Goal: Task Accomplishment & Management: Use online tool/utility

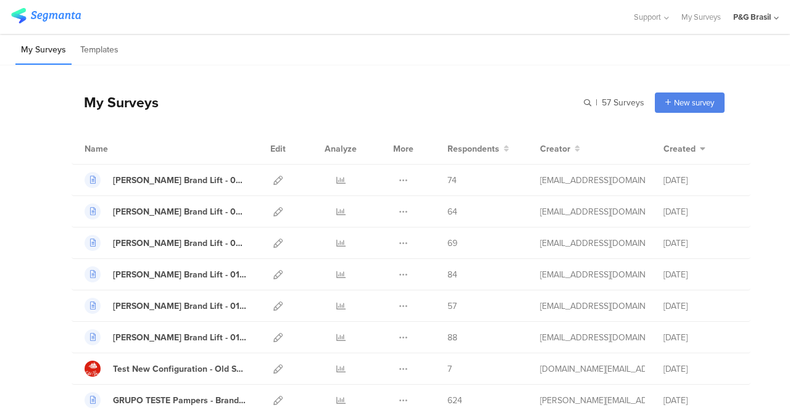
click at [571, 105] on div "My Surveys | 57 Surveys New survey Start from scratch Choose from templates" at bounding box center [398, 102] width 653 height 49
click at [572, 105] on div "My Surveys | 57 Surveys New survey Start from scratch Choose from templates" at bounding box center [398, 102] width 653 height 49
click at [582, 105] on input "text" at bounding box center [557, 103] width 173 height 20
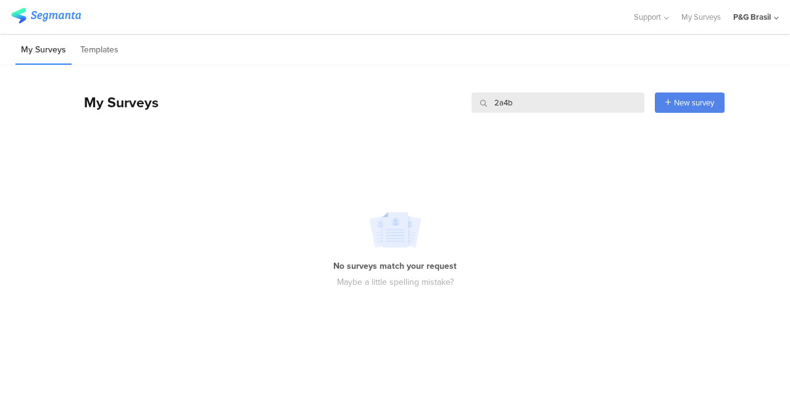
drag, startPoint x: 527, startPoint y: 99, endPoint x: 451, endPoint y: 100, distance: 75.9
click at [451, 100] on div "My Surveys 2a4b 2a4b New survey Start from scratch Choose from templates" at bounding box center [398, 102] width 653 height 49
click at [533, 97] on input "2a4b" at bounding box center [557, 103] width 173 height 20
type input "2"
type input "Hair"
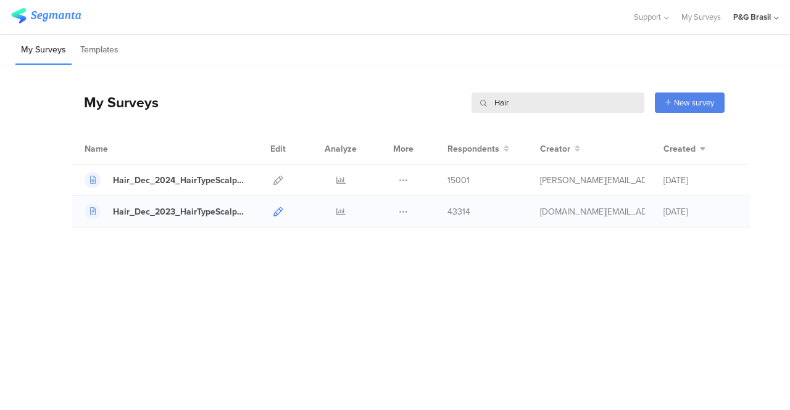
click at [280, 210] on icon at bounding box center [277, 211] width 9 height 9
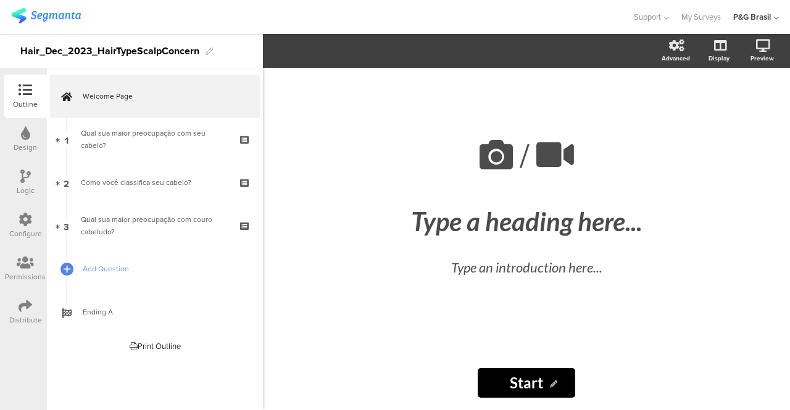
click at [770, 15] on div "P&G Brasil" at bounding box center [752, 17] width 38 height 12
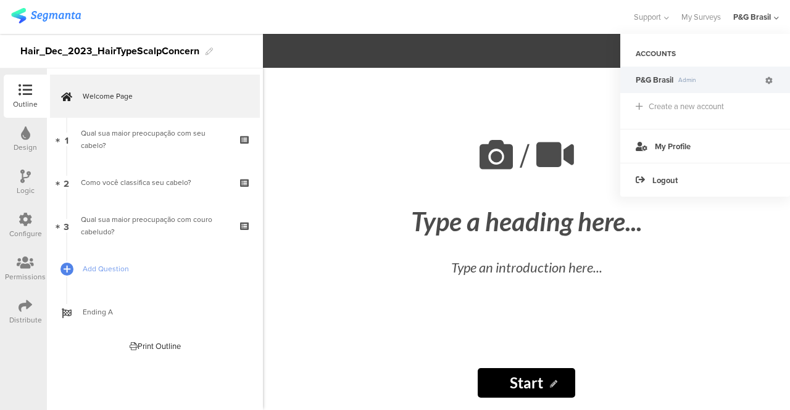
click at [770, 81] on icon at bounding box center [768, 80] width 7 height 7
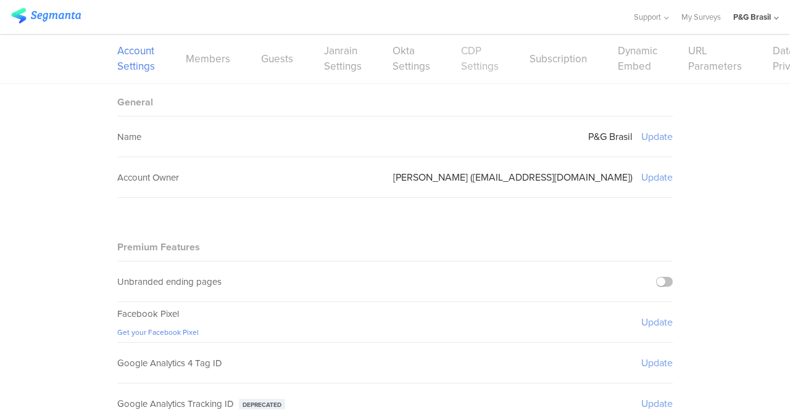
click at [465, 65] on link "CDP Settings" at bounding box center [480, 58] width 38 height 31
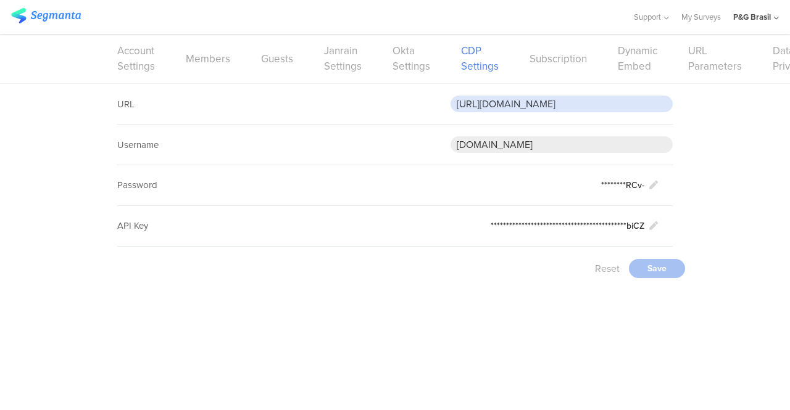
click at [599, 99] on input "https://apiqa.gcp.pgcloud.com/brandbuilding/consumer/v1/cdp-consumers/events" at bounding box center [561, 104] width 222 height 17
click at [90, 138] on div "**********" at bounding box center [395, 187] width 790 height 207
click at [33, 15] on img at bounding box center [46, 15] width 70 height 15
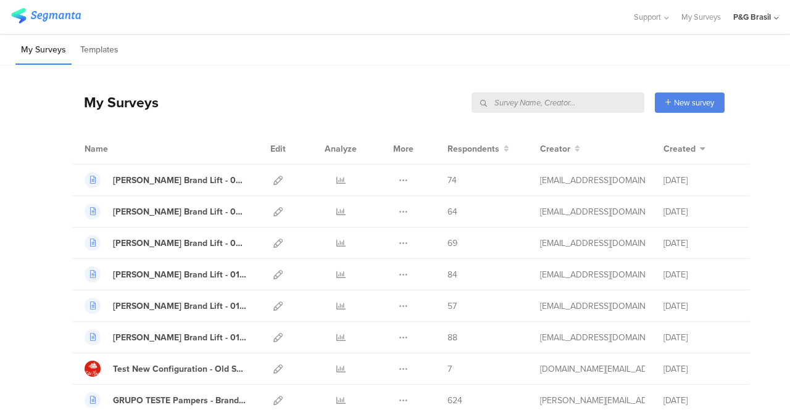
click at [773, 9] on div "P&G Brasil" at bounding box center [756, 17] width 46 height 34
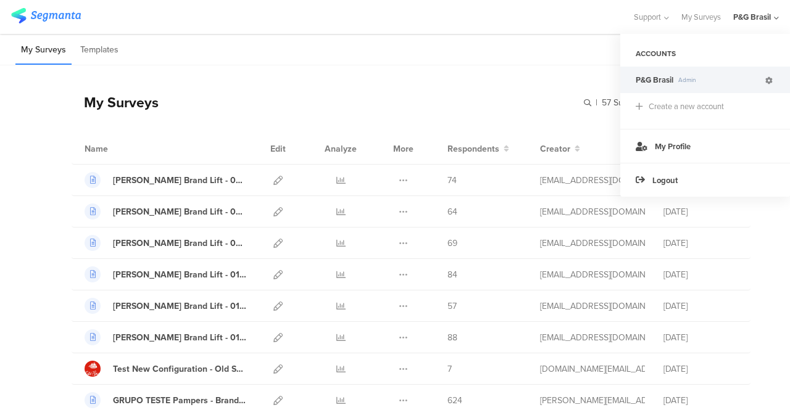
click at [769, 82] on icon at bounding box center [768, 80] width 7 height 7
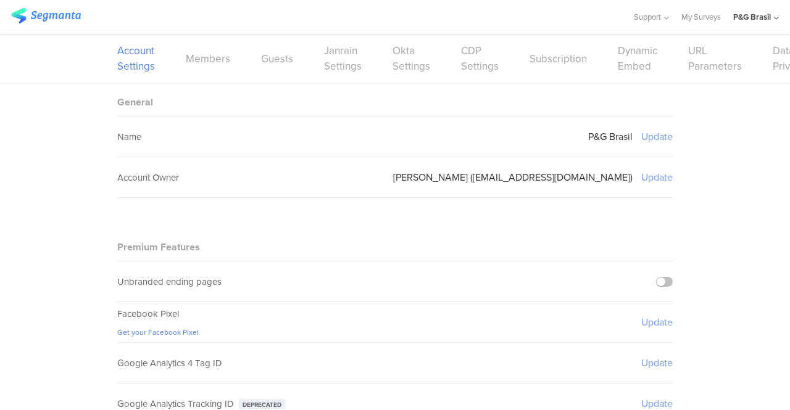
click at [451, 71] on div "Account Settings Members Guests Janrain Settings Okta Settings CDP Settings Sub…" at bounding box center [394, 58] width 555 height 49
click at [461, 62] on link "CDP Settings" at bounding box center [480, 58] width 38 height 31
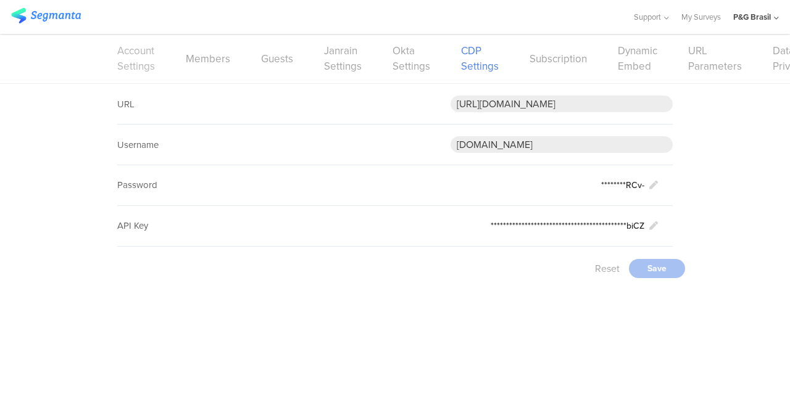
click at [146, 60] on link "Account Settings" at bounding box center [136, 58] width 38 height 31
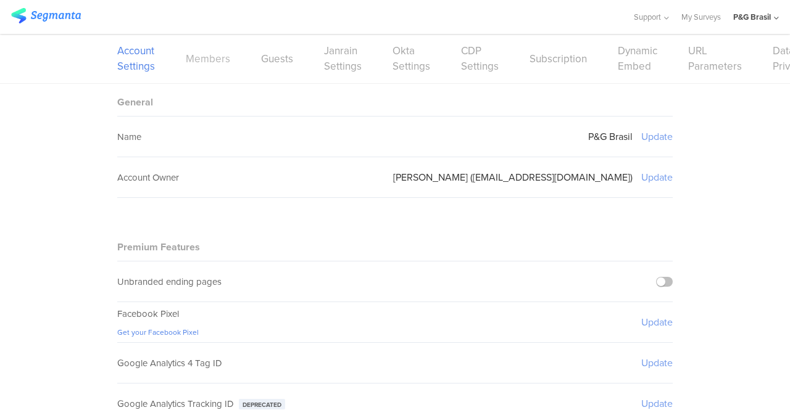
click at [192, 54] on link "Members" at bounding box center [208, 58] width 44 height 15
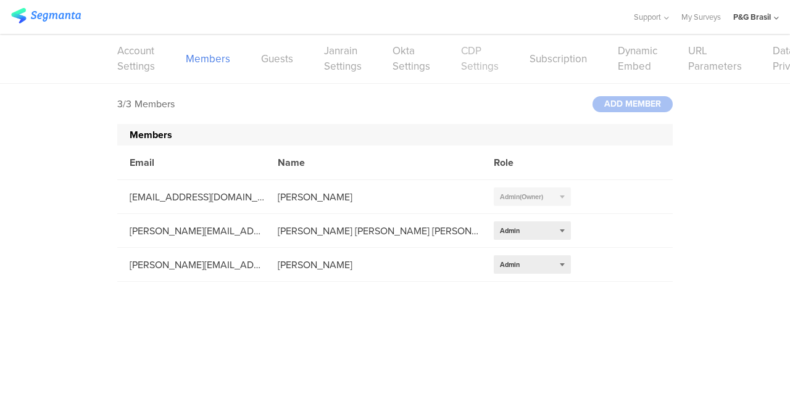
click at [482, 49] on link "CDP Settings" at bounding box center [480, 58] width 38 height 31
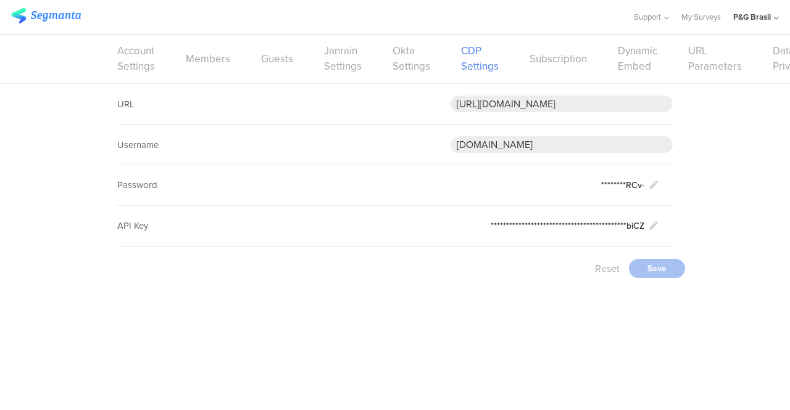
click at [21, 13] on img at bounding box center [46, 15] width 70 height 15
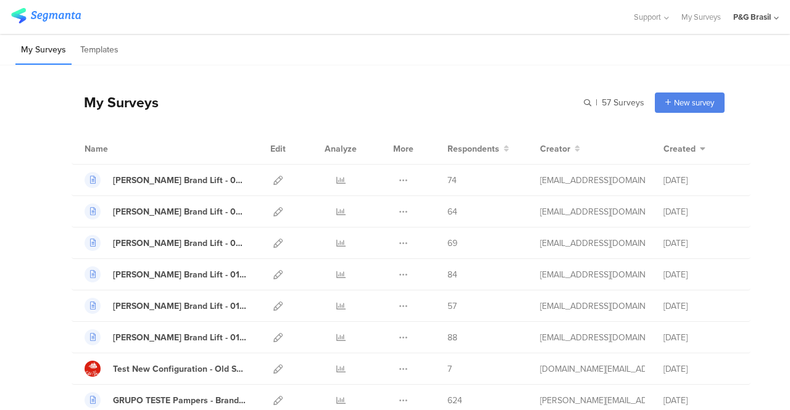
click at [566, 103] on div "My Surveys | 57 Surveys New survey Start from scratch Choose from templates" at bounding box center [398, 102] width 653 height 49
click at [0, 0] on input "text" at bounding box center [0, 0] width 0 height 0
click at [577, 101] on input "text" at bounding box center [557, 103] width 173 height 20
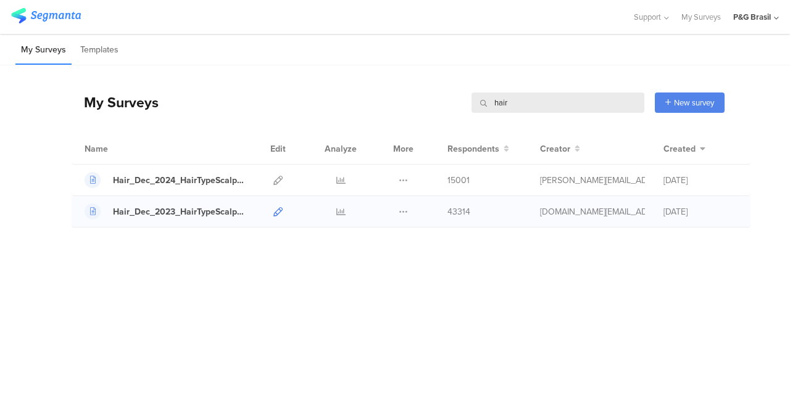
type input "hair"
click at [278, 212] on icon at bounding box center [277, 211] width 9 height 9
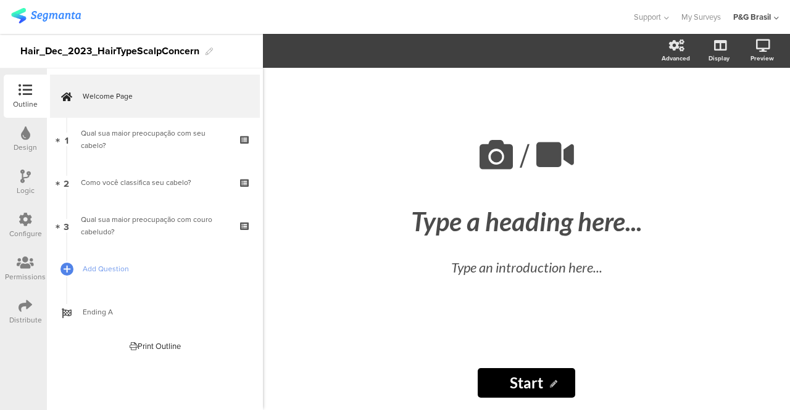
click at [31, 213] on icon at bounding box center [26, 220] width 14 height 14
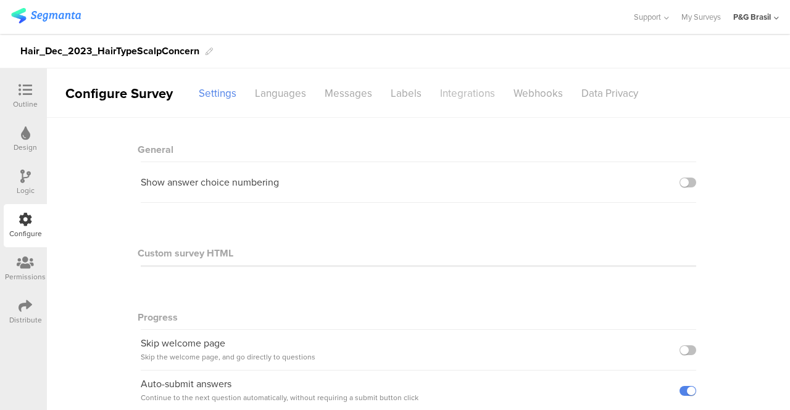
click at [482, 91] on div "Integrations" at bounding box center [467, 94] width 73 height 22
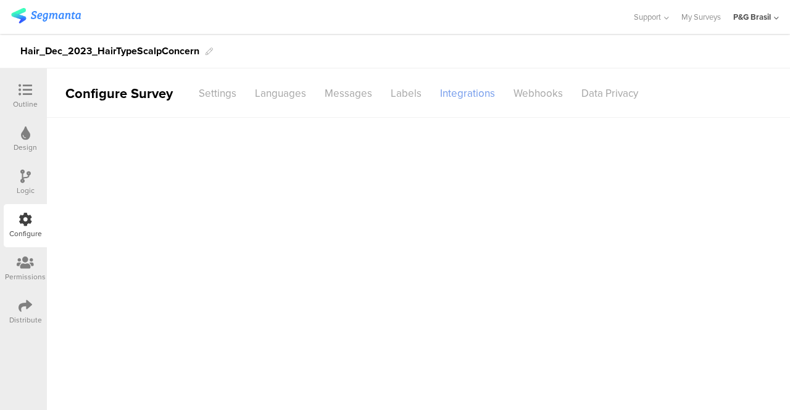
click at [474, 93] on div "Integrations" at bounding box center [467, 94] width 73 height 22
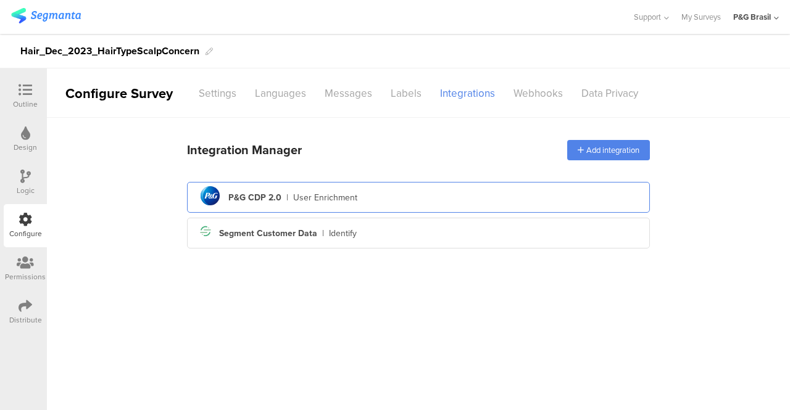
click at [283, 198] on div "pg logo P&G CDP 2.0 | User Enrichment" at bounding box center [418, 198] width 443 height 30
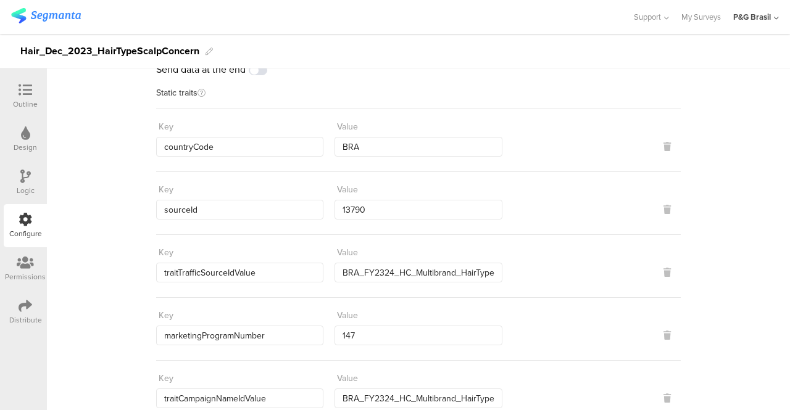
scroll to position [62, 0]
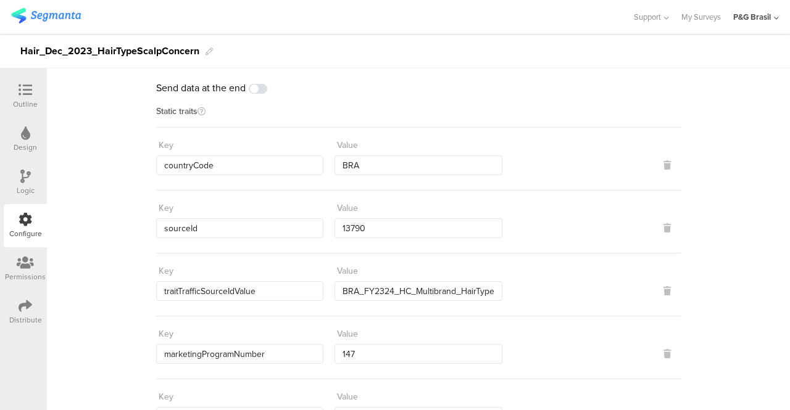
click at [39, 228] on div "Configure" at bounding box center [25, 233] width 33 height 11
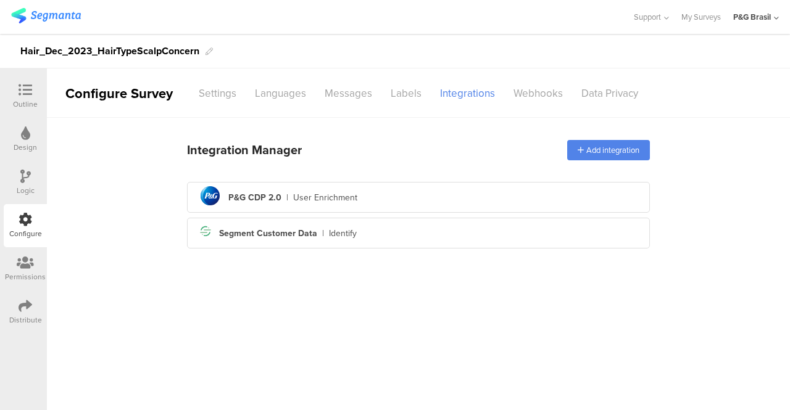
click at [454, 29] on div "Support Help Center Live Chat My Surveys P&G Brasil ACCOUNTS P&G Brasil Admin C…" at bounding box center [394, 17] width 767 height 34
click at [15, 300] on div "Distribute" at bounding box center [25, 312] width 43 height 43
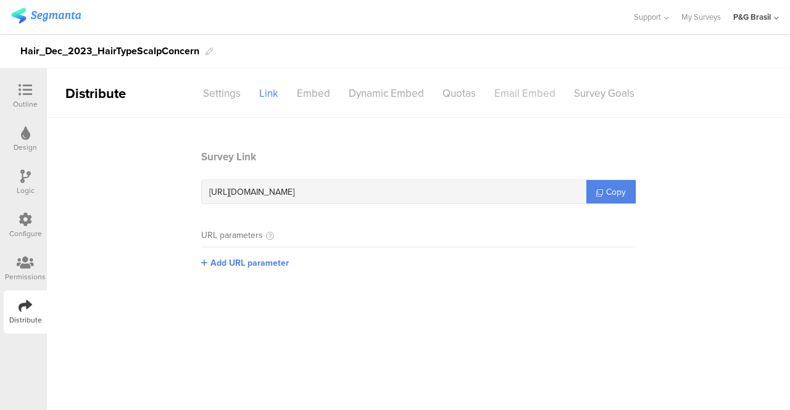
click at [496, 96] on div "Email Embed" at bounding box center [525, 94] width 80 height 22
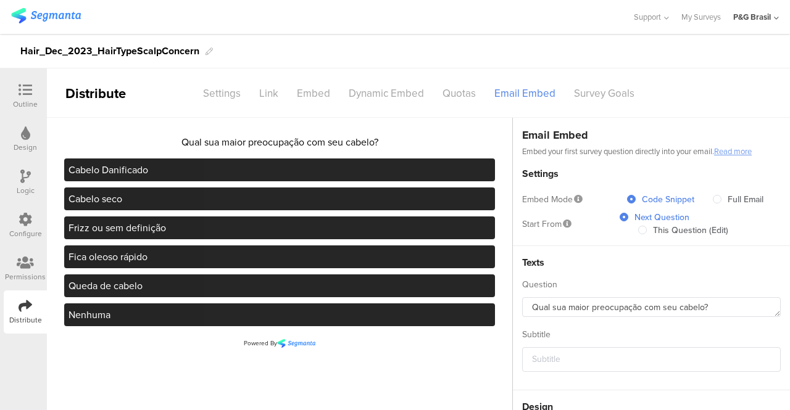
click at [24, 225] on icon at bounding box center [26, 220] width 14 height 14
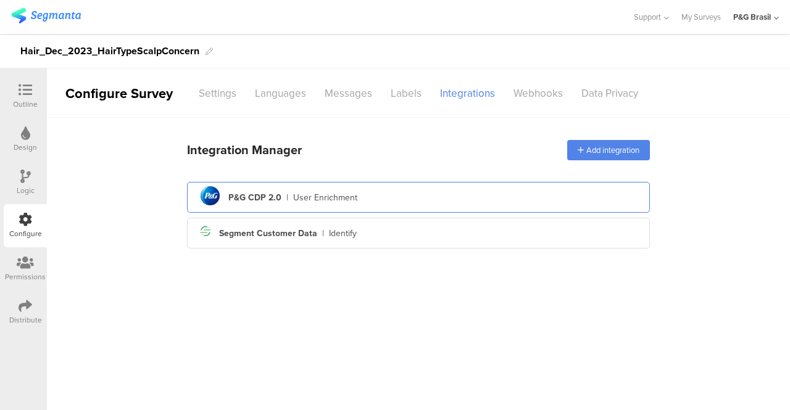
click at [276, 196] on div "P&G CDP 2.0" at bounding box center [254, 197] width 53 height 13
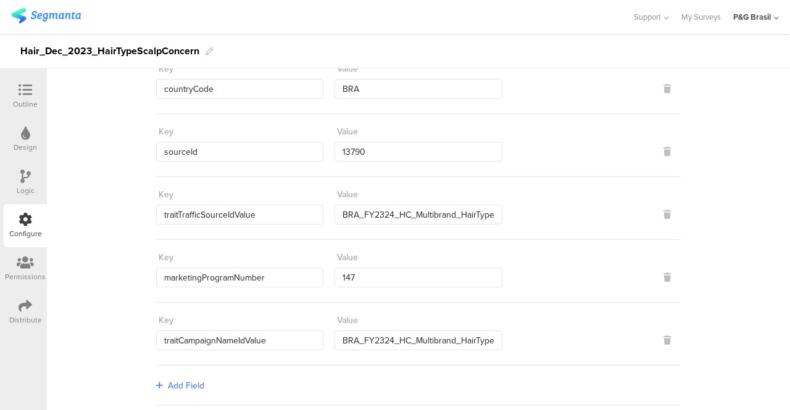
scroll to position [136, 0]
